Goal: Transaction & Acquisition: Purchase product/service

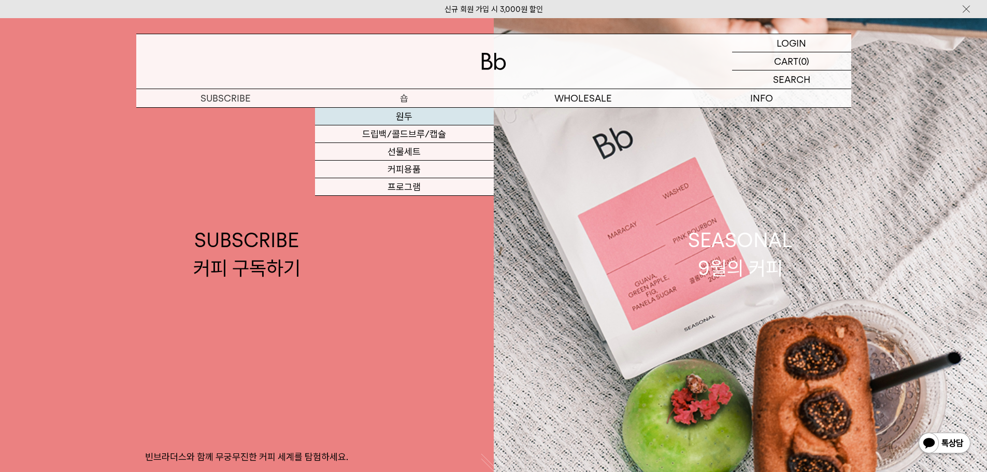
click at [388, 120] on link "원두" at bounding box center [404, 117] width 179 height 18
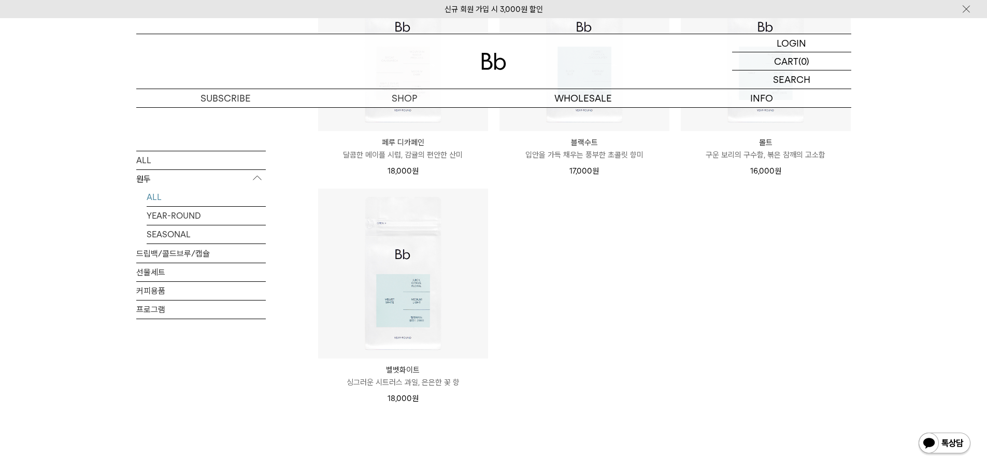
scroll to position [984, 0]
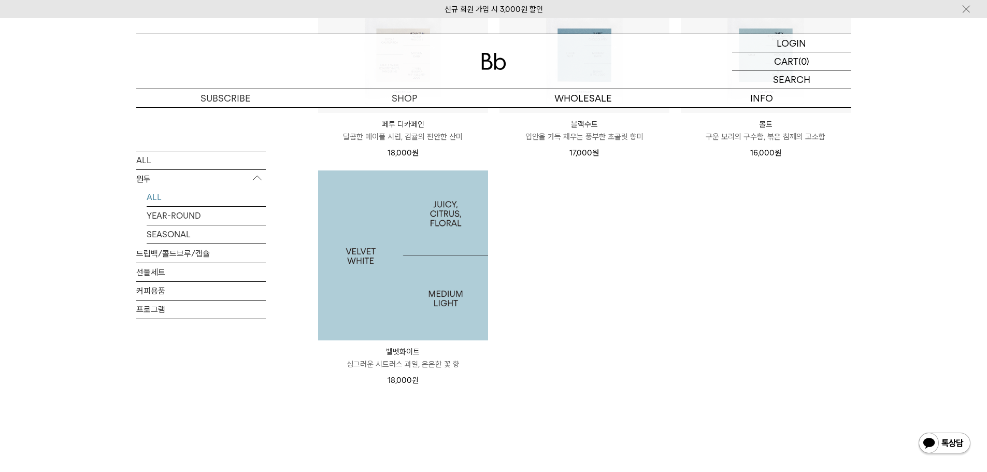
click at [403, 277] on img at bounding box center [403, 255] width 170 height 170
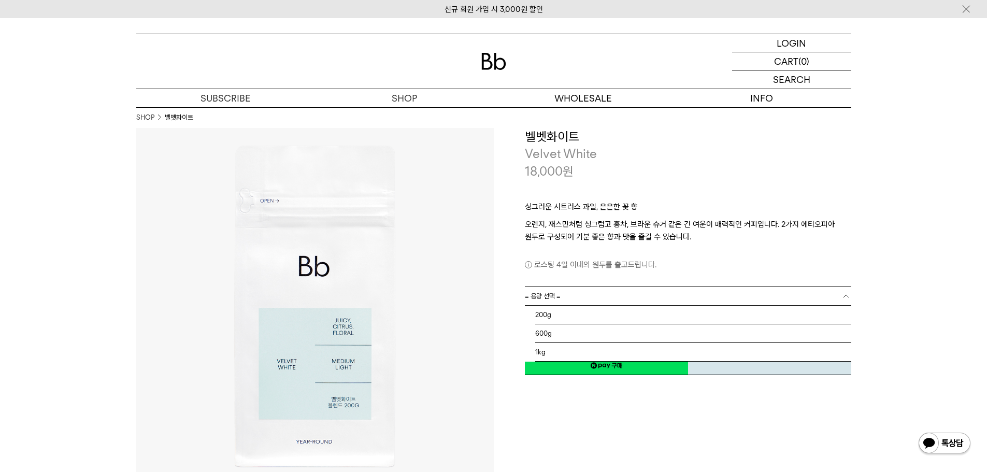
click at [604, 296] on link "= 용량 선택 =" at bounding box center [688, 296] width 326 height 18
click at [544, 348] on li "1kg" at bounding box center [693, 352] width 316 height 19
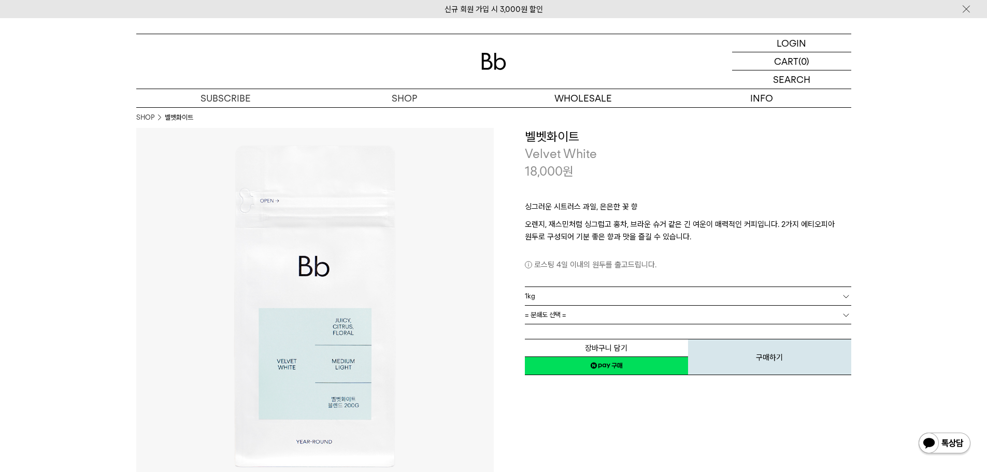
click at [656, 313] on link "= 분쇄도 선택 =" at bounding box center [688, 315] width 326 height 18
click at [624, 314] on link "= 분쇄도 선택 =" at bounding box center [688, 315] width 326 height 18
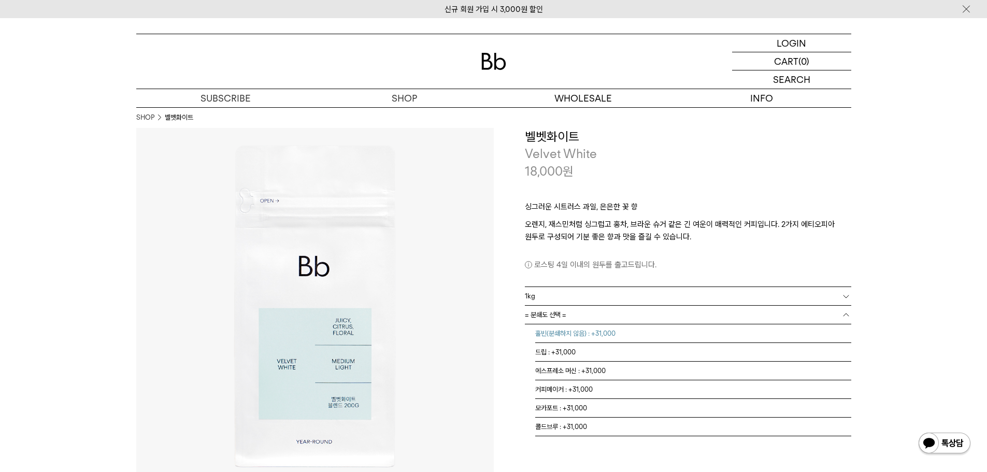
click at [572, 337] on li "홀빈(분쇄하지 않음) : +31,000" at bounding box center [693, 333] width 316 height 19
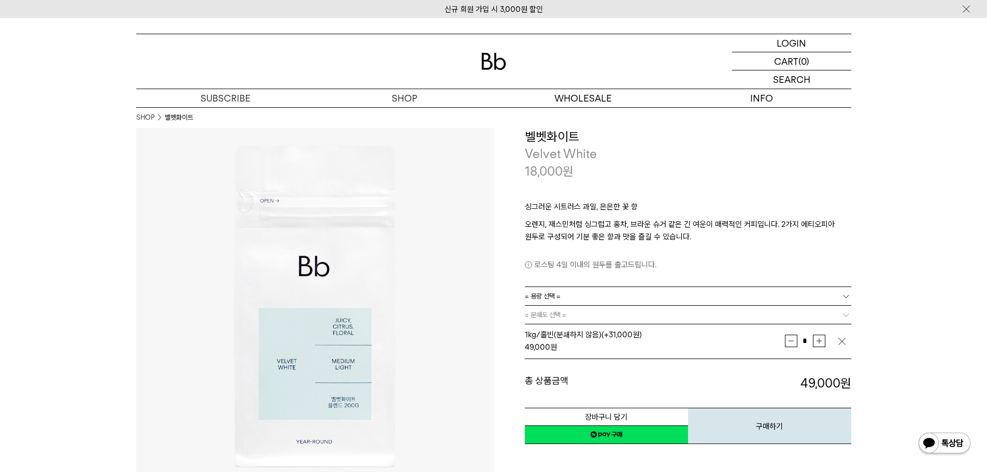
click at [815, 345] on button "증가" at bounding box center [819, 341] width 12 height 12
type input "*"
click at [631, 318] on link "= 분쇄도 선택 =" at bounding box center [688, 315] width 326 height 18
